Goal: Information Seeking & Learning: Find specific fact

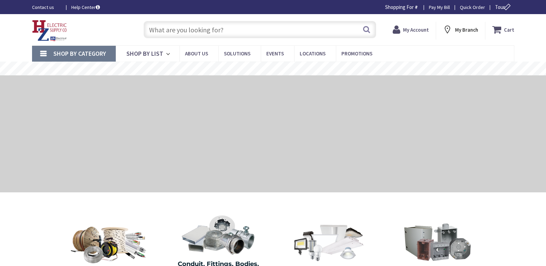
click at [154, 27] on input "text" at bounding box center [260, 29] width 233 height 17
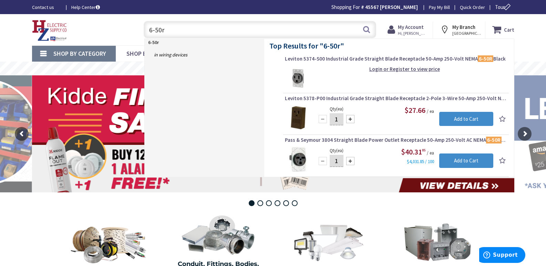
drag, startPoint x: 170, startPoint y: 33, endPoint x: 133, endPoint y: 35, distance: 37.7
click at [133, 35] on div "Toggle Nav 6-50r 6-50r Search Cart My Cart Close" at bounding box center [273, 29] width 493 height 23
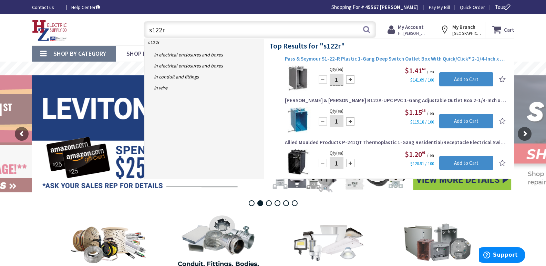
type input "s122r"
click at [364, 60] on span "Pass & Seymour S1-22-R Plastic 1-Gang Deep Switch Outlet Box With Quick/Click® …" at bounding box center [396, 58] width 222 height 7
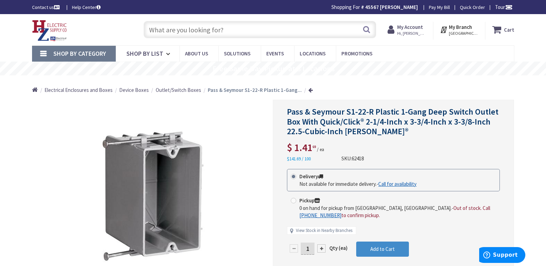
click at [153, 30] on input "text" at bounding box center [260, 29] width 233 height 17
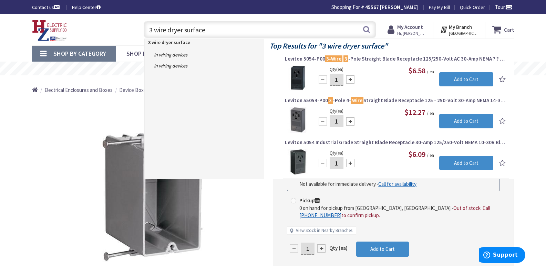
drag, startPoint x: 211, startPoint y: 31, endPoint x: 136, endPoint y: 32, distance: 74.8
click at [136, 32] on div "3 wire dryer surface 3 wire dryer surface Search" at bounding box center [258, 29] width 246 height 22
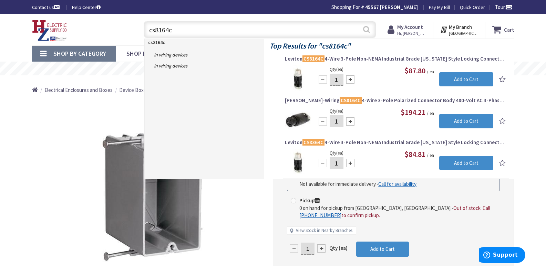
type input "cs8164c"
click at [366, 29] on button "Search" at bounding box center [366, 30] width 9 height 16
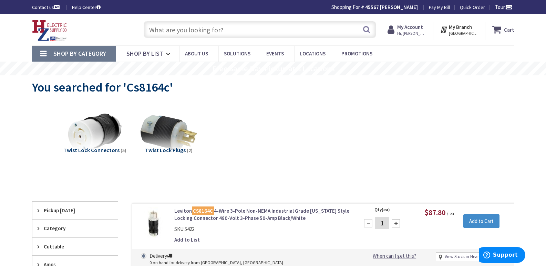
click at [172, 33] on input "text" at bounding box center [260, 29] width 233 height 17
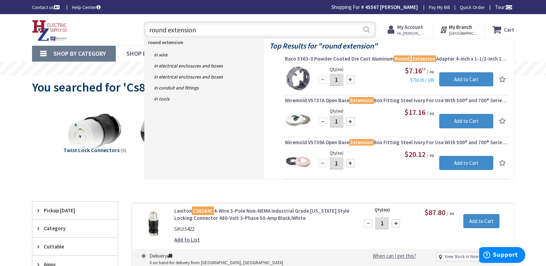
type input "round extension"
click at [365, 28] on button "Search" at bounding box center [366, 30] width 9 height 16
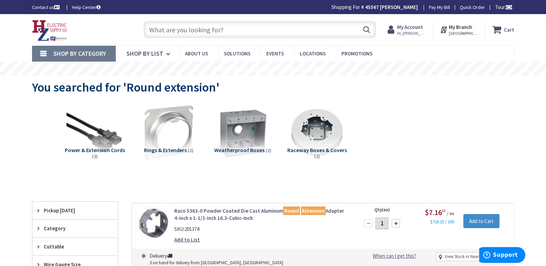
click at [155, 29] on input "text" at bounding box center [260, 29] width 233 height 17
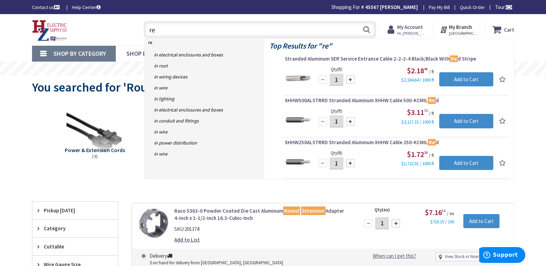
type input "r"
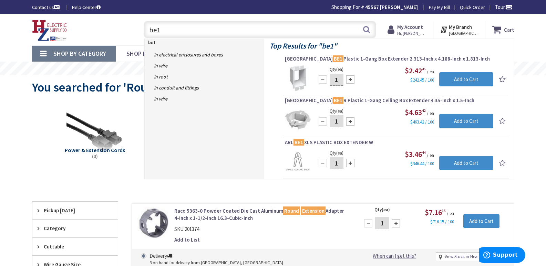
type input "be1"
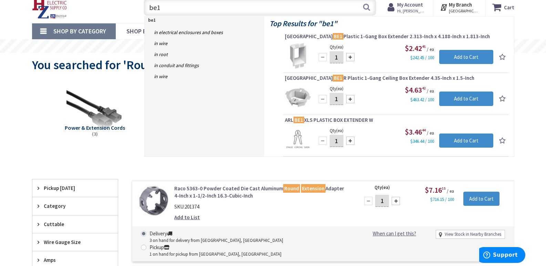
scroll to position [34, 0]
